Goal: Find contact information: Find contact information

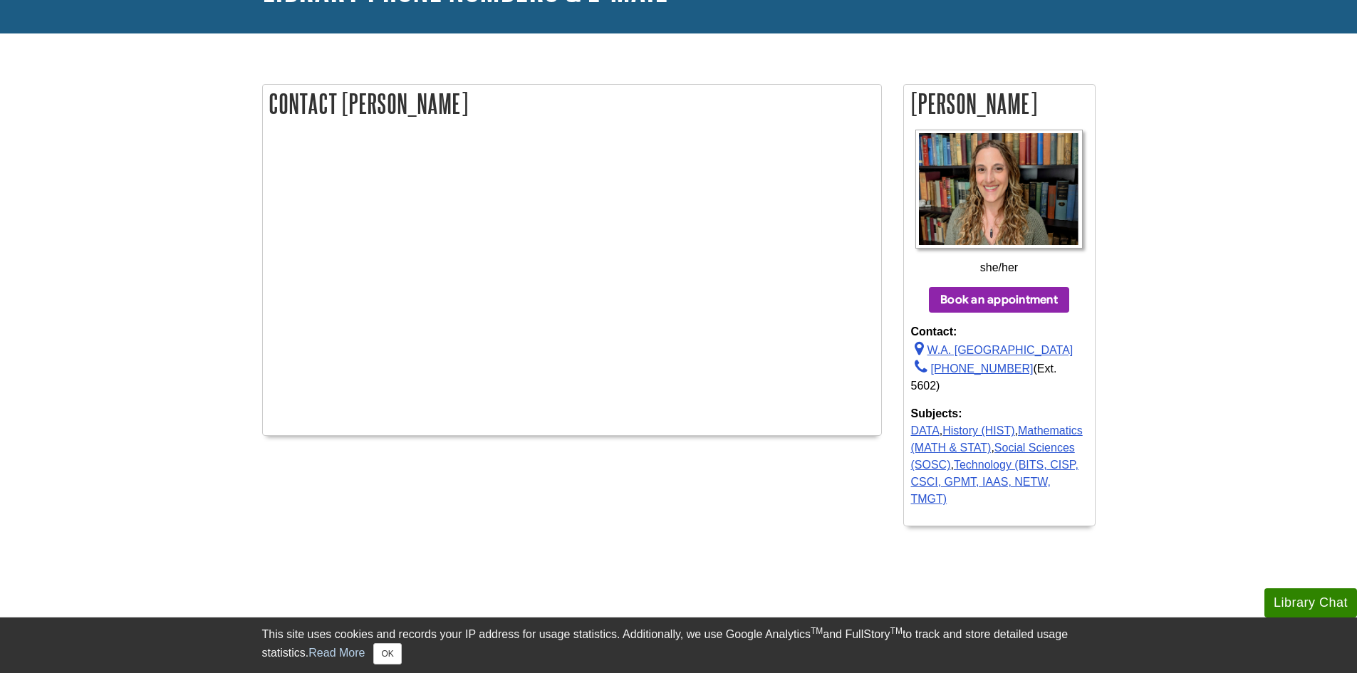
scroll to position [142, 0]
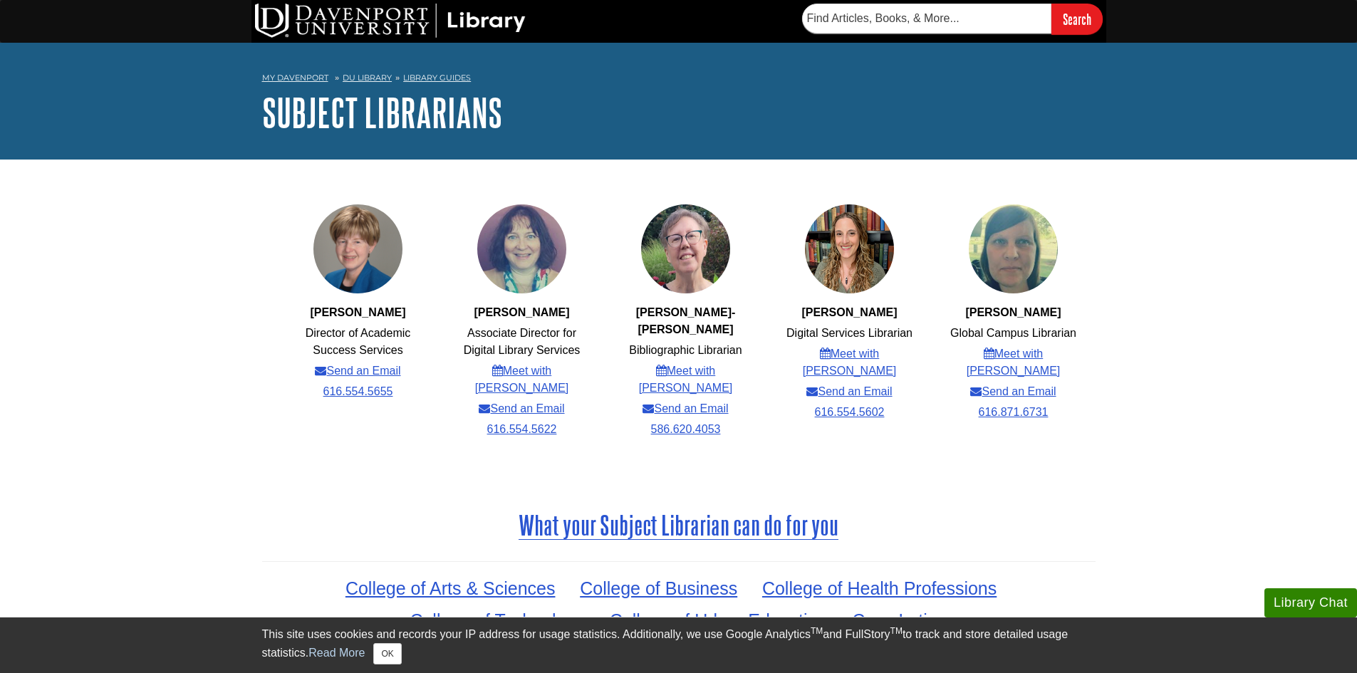
drag, startPoint x: 861, startPoint y: 373, endPoint x: 821, endPoint y: 433, distance: 72.3
click at [821, 433] on ul "Karen McLaughlin Director of Academic Success Services Send an Email 616.554.56…" at bounding box center [671, 322] width 819 height 294
click at [832, 383] on link "Send an Email" at bounding box center [848, 391] width 85 height 17
drag, startPoint x: 897, startPoint y: 393, endPoint x: 813, endPoint y: 396, distance: 84.1
click at [813, 396] on ul "Sarah Gray Digital Services Librarian Meet with Sarah Send an Email 616.554.5602" at bounding box center [836, 313] width 164 height 220
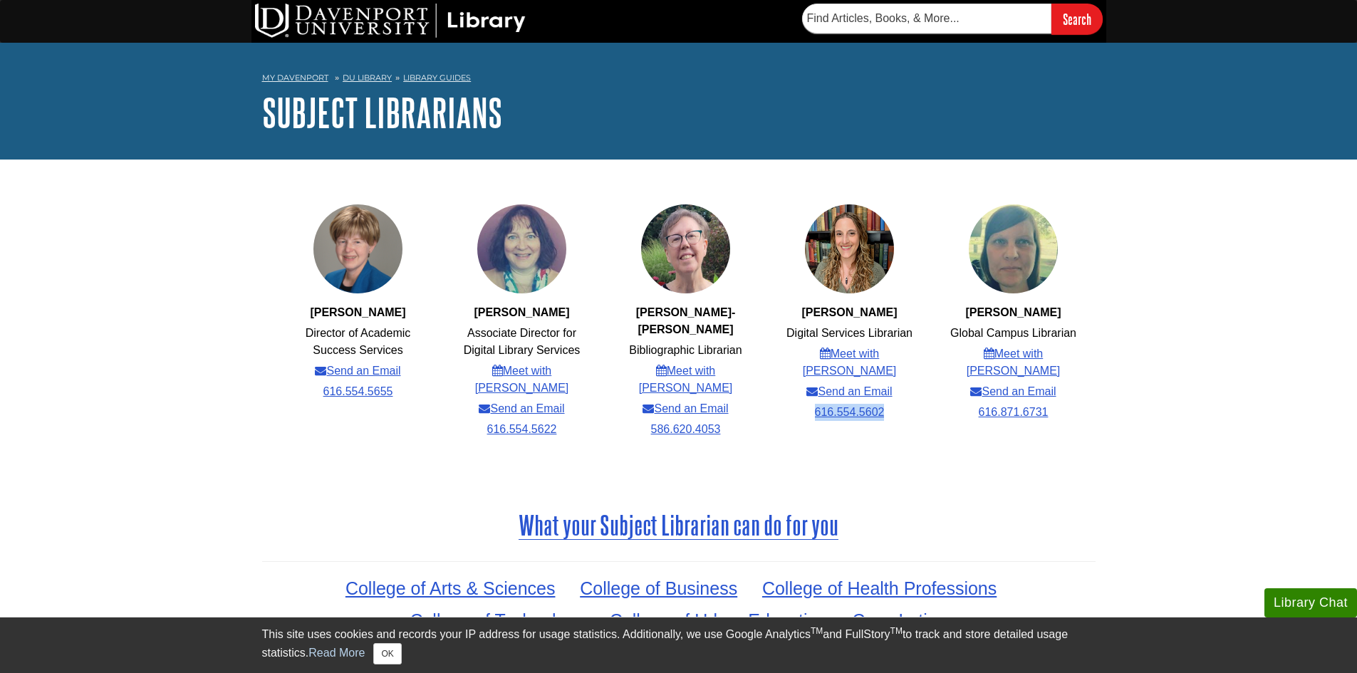
copy link "616.554.5602"
click at [803, 331] on li "Digital Services Librarian" at bounding box center [850, 333] width 126 height 17
copy ul "Digital Services Librarian"
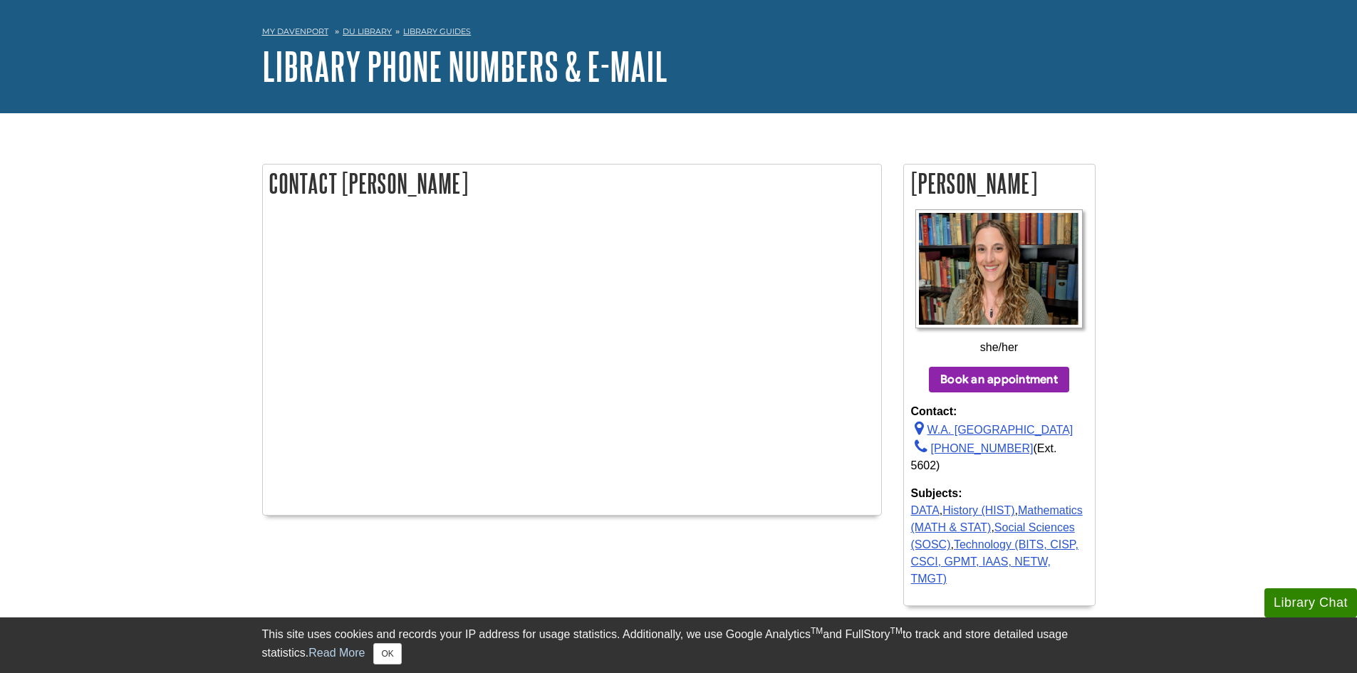
scroll to position [71, 0]
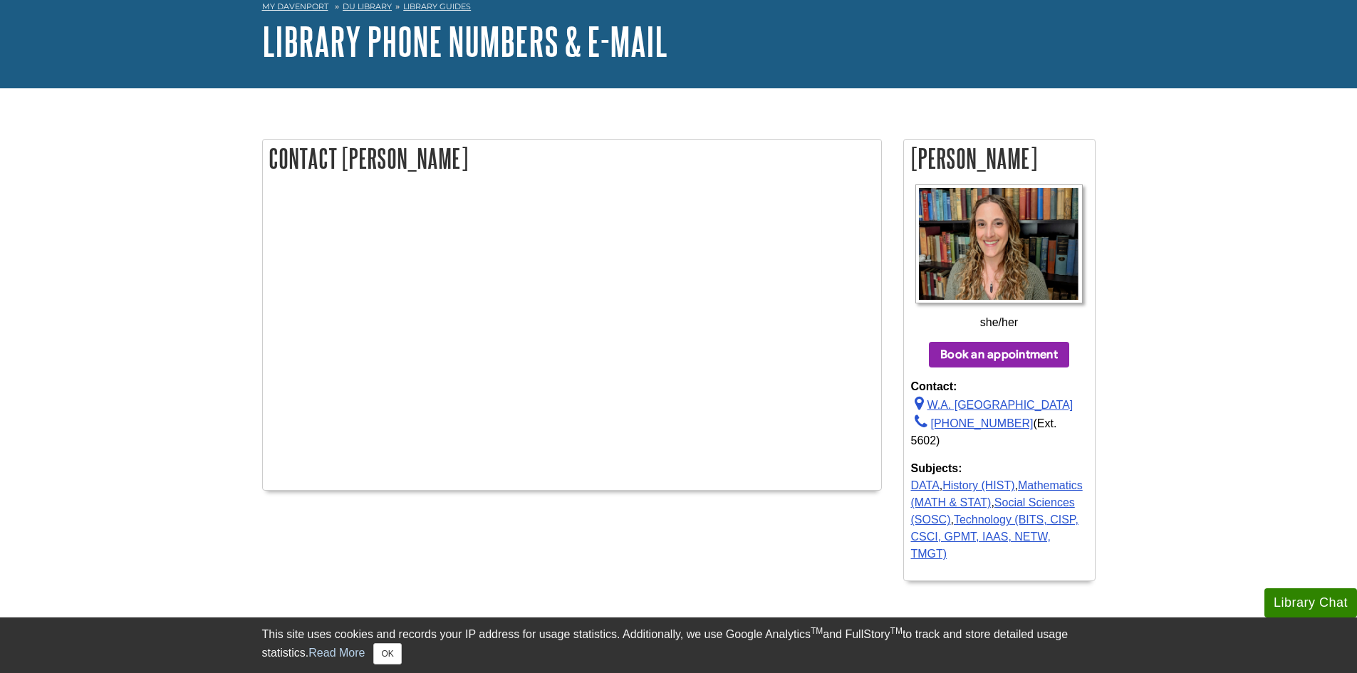
drag, startPoint x: 1013, startPoint y: 360, endPoint x: 1190, endPoint y: 403, distance: 182.5
click at [1190, 403] on body "Library Chat This site uses cookies and records your IP address for usage stati…" at bounding box center [678, 472] width 1357 height 1087
